Goal: Information Seeking & Learning: Understand process/instructions

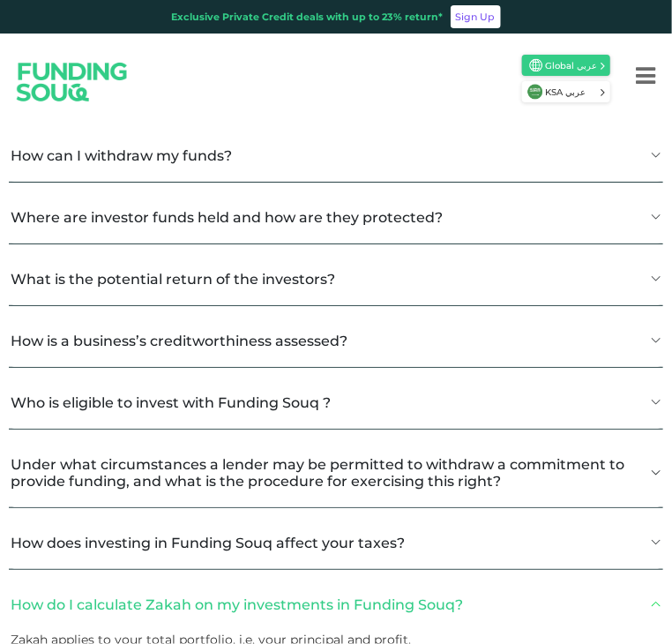
click at [306, 157] on button "How can I withdraw my funds?" at bounding box center [336, 156] width 654 height 52
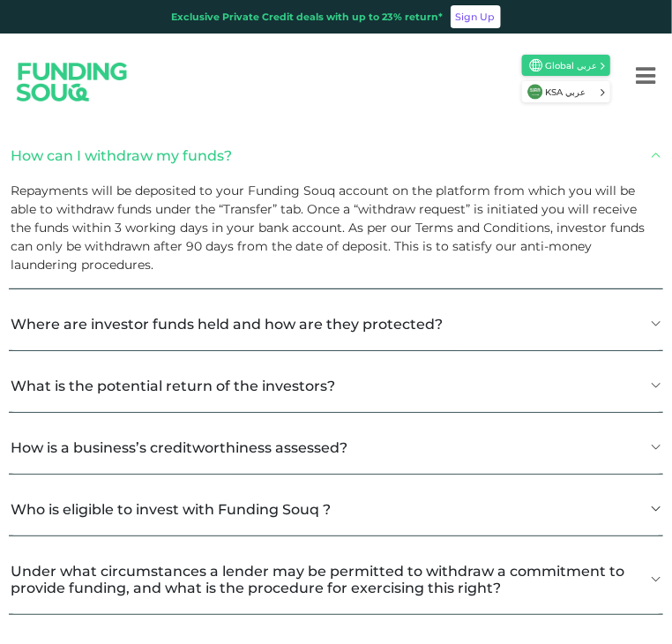
click at [266, 316] on button "Where are investor funds held and how are they protected?" at bounding box center [336, 324] width 654 height 52
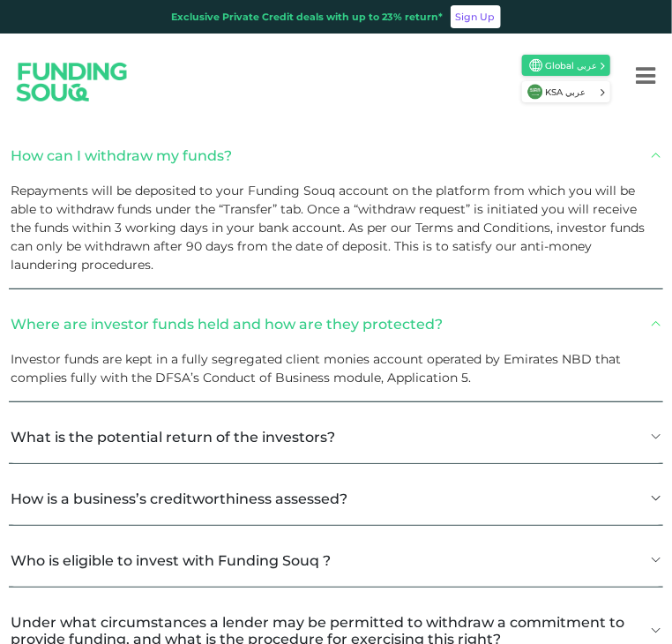
click at [266, 316] on button "Where are investor funds held and how are they protected?" at bounding box center [336, 324] width 654 height 52
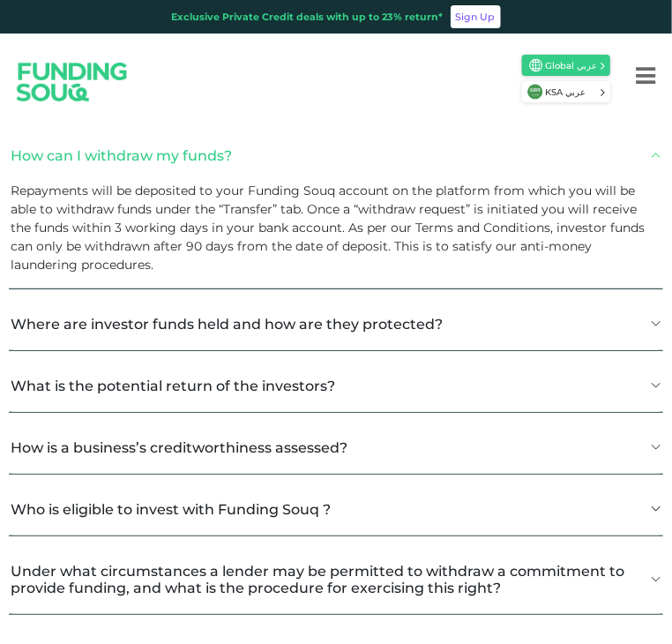
click at [266, 316] on button "Where are investor funds held and how are they protected?" at bounding box center [336, 324] width 654 height 52
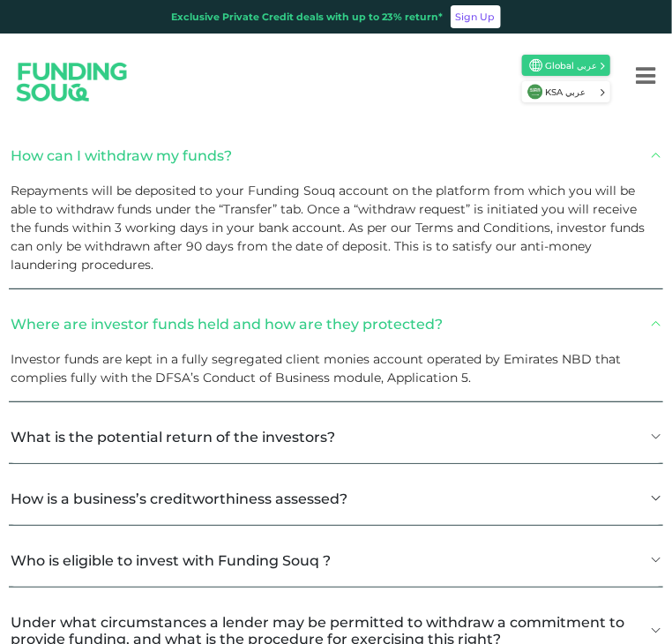
click at [266, 316] on button "Where are investor funds held and how are they protected?" at bounding box center [336, 324] width 654 height 52
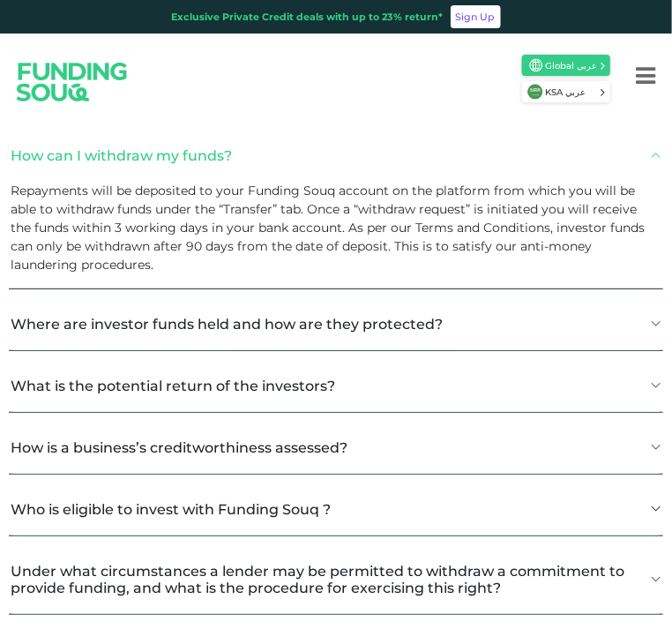
click at [244, 169] on button "How can I withdraw my funds?" at bounding box center [336, 156] width 654 height 52
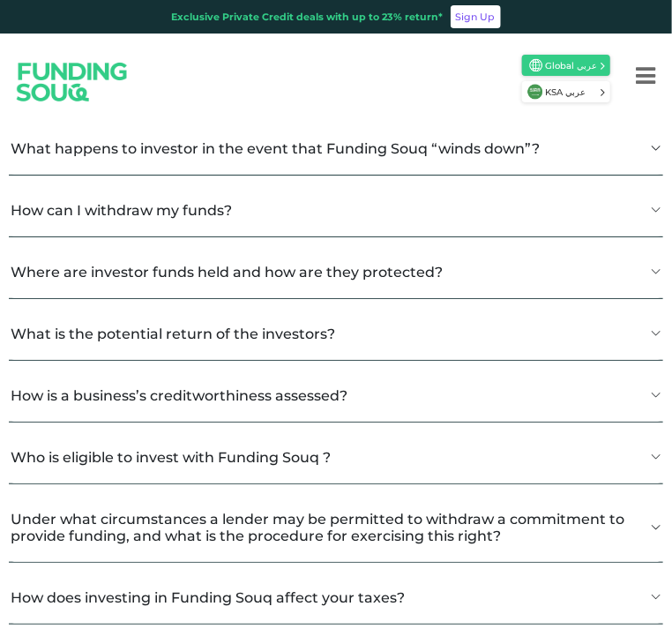
scroll to position [1748, 0]
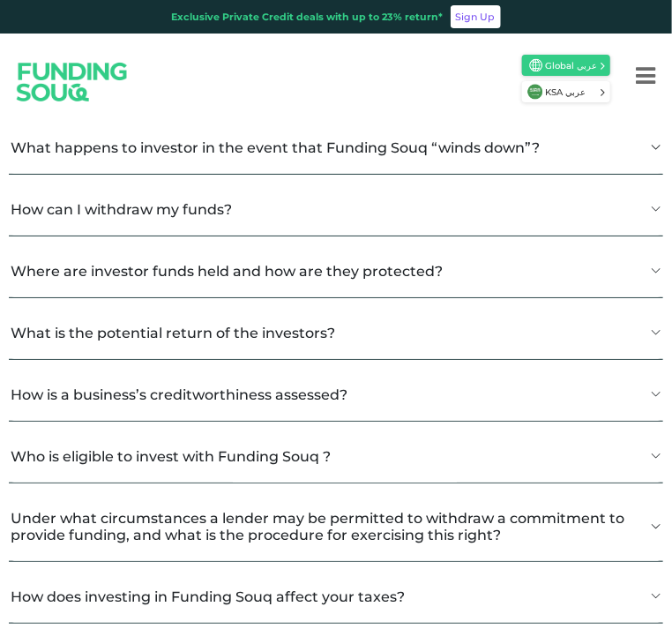
click at [454, 527] on button "Under what circumstances a lender may be permitted to withdraw a commitment to …" at bounding box center [336, 526] width 654 height 69
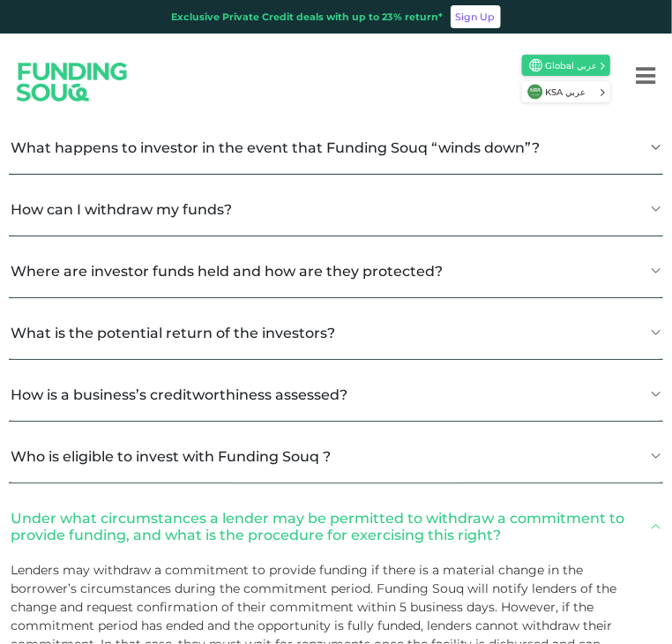
click at [454, 527] on button "Under what circumstances a lender may be permitted to withdraw a commitment to …" at bounding box center [336, 526] width 654 height 69
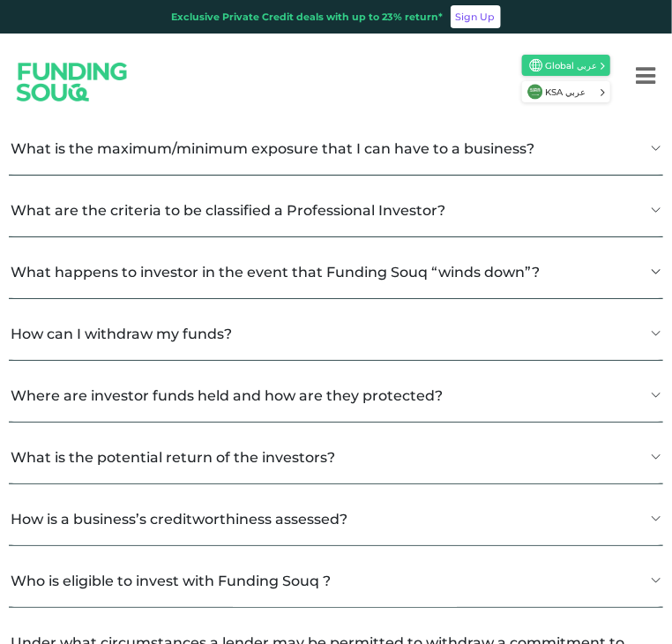
scroll to position [1623, 0]
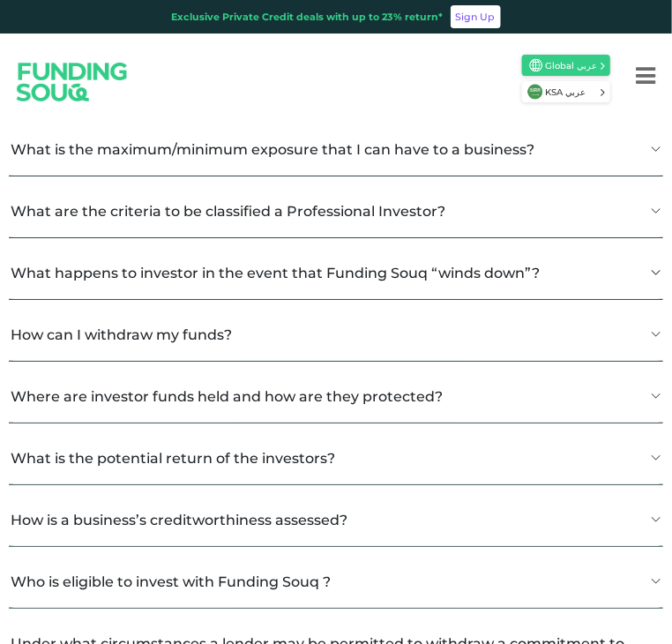
click at [243, 334] on button "How can I withdraw my funds?" at bounding box center [336, 335] width 654 height 52
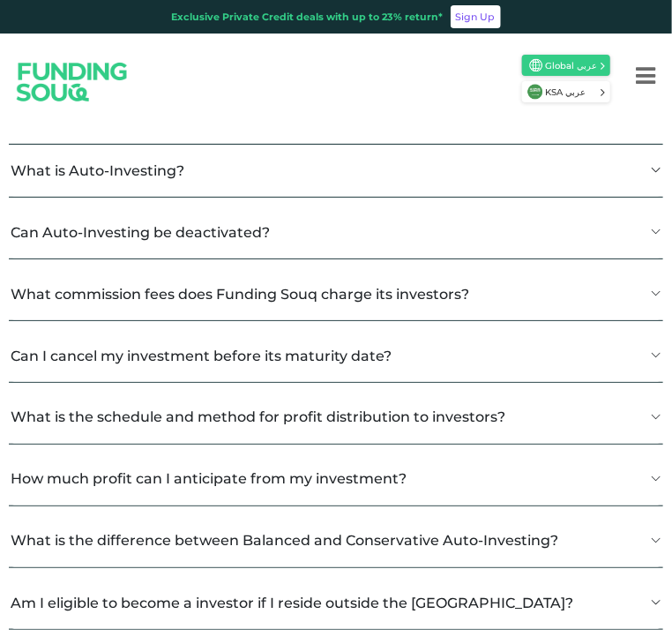
scroll to position [456, 0]
